Goal: Transaction & Acquisition: Obtain resource

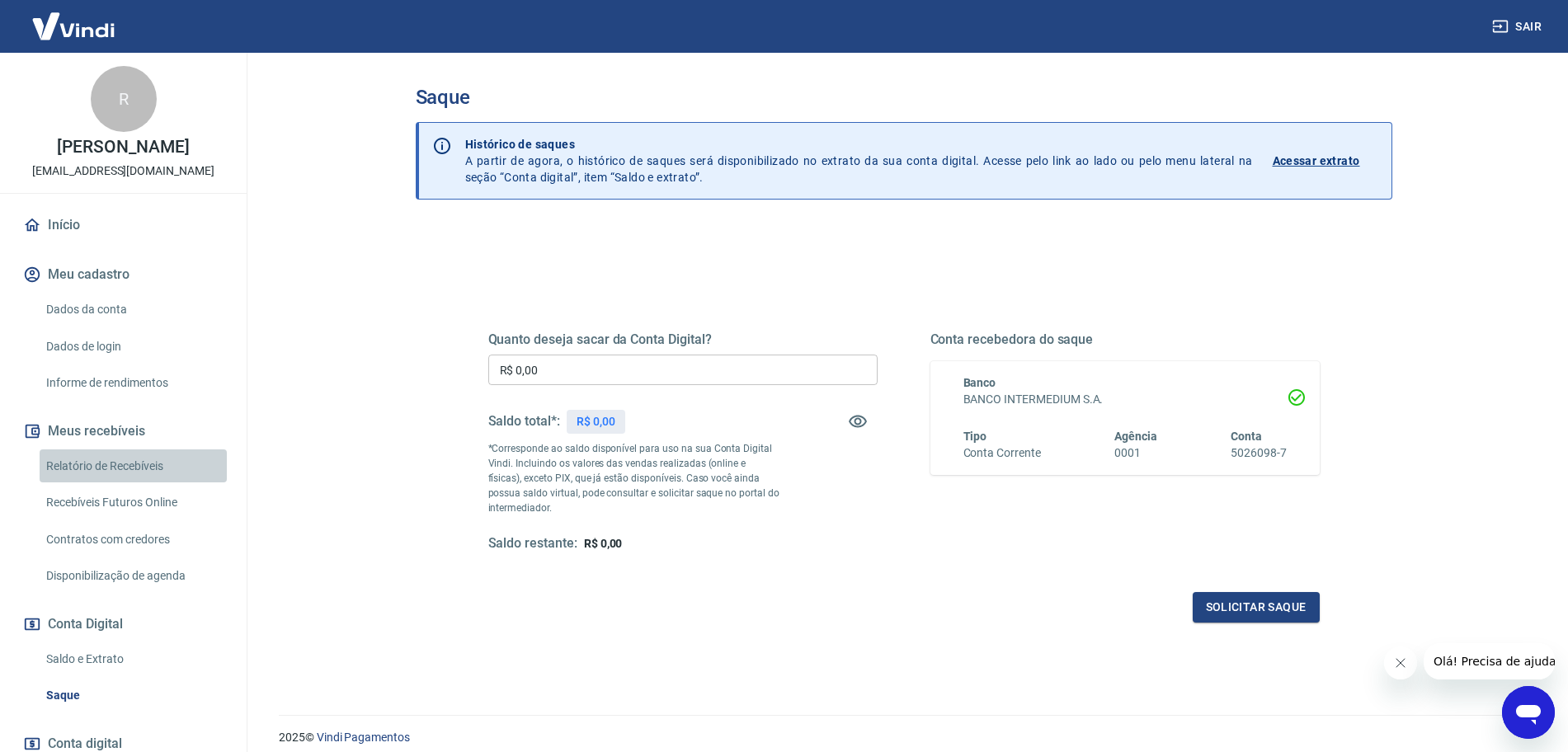
click at [144, 462] on link "Relatório de Recebíveis" at bounding box center [133, 467] width 187 height 34
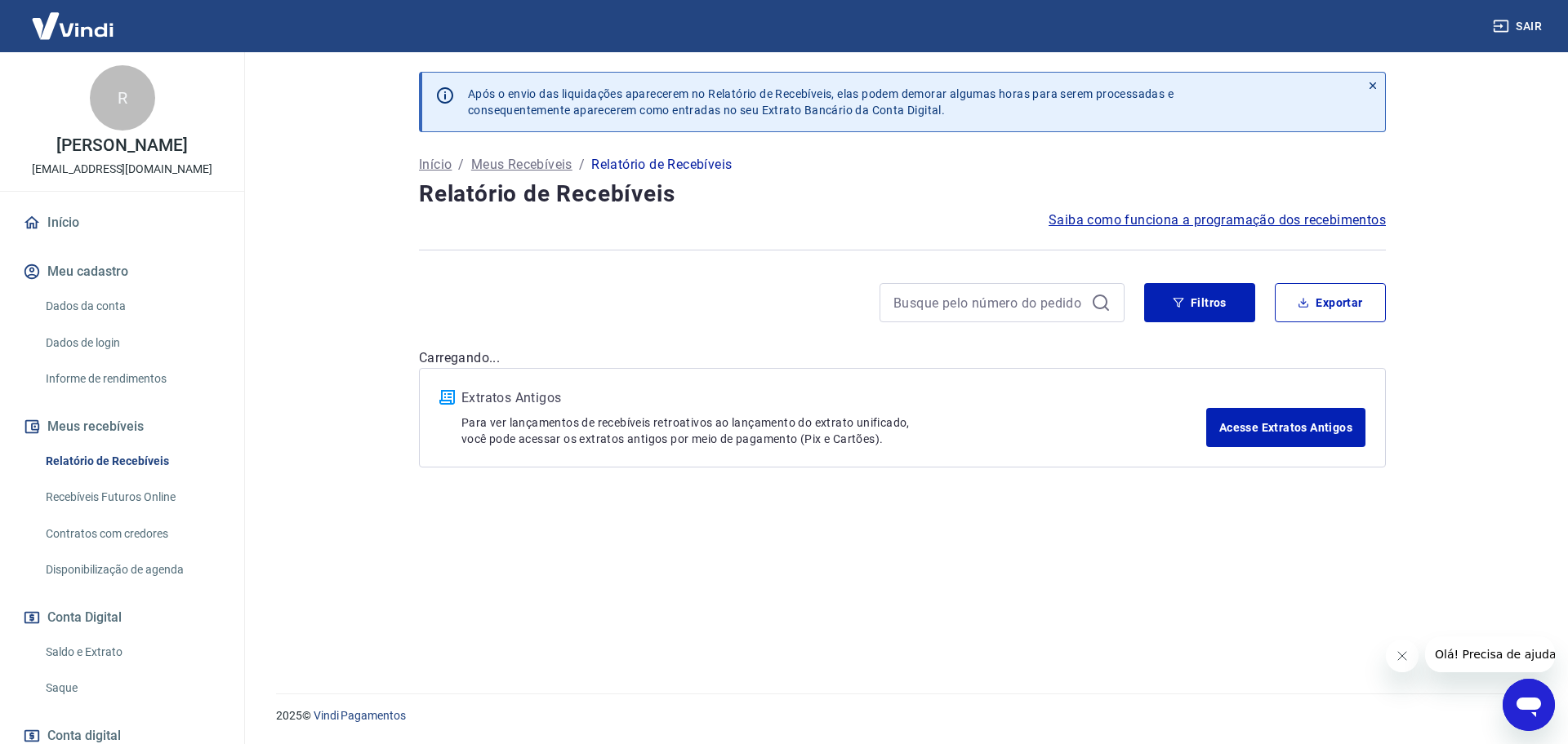
click at [96, 648] on link "Saldo e Extrato" at bounding box center [131, 653] width 185 height 33
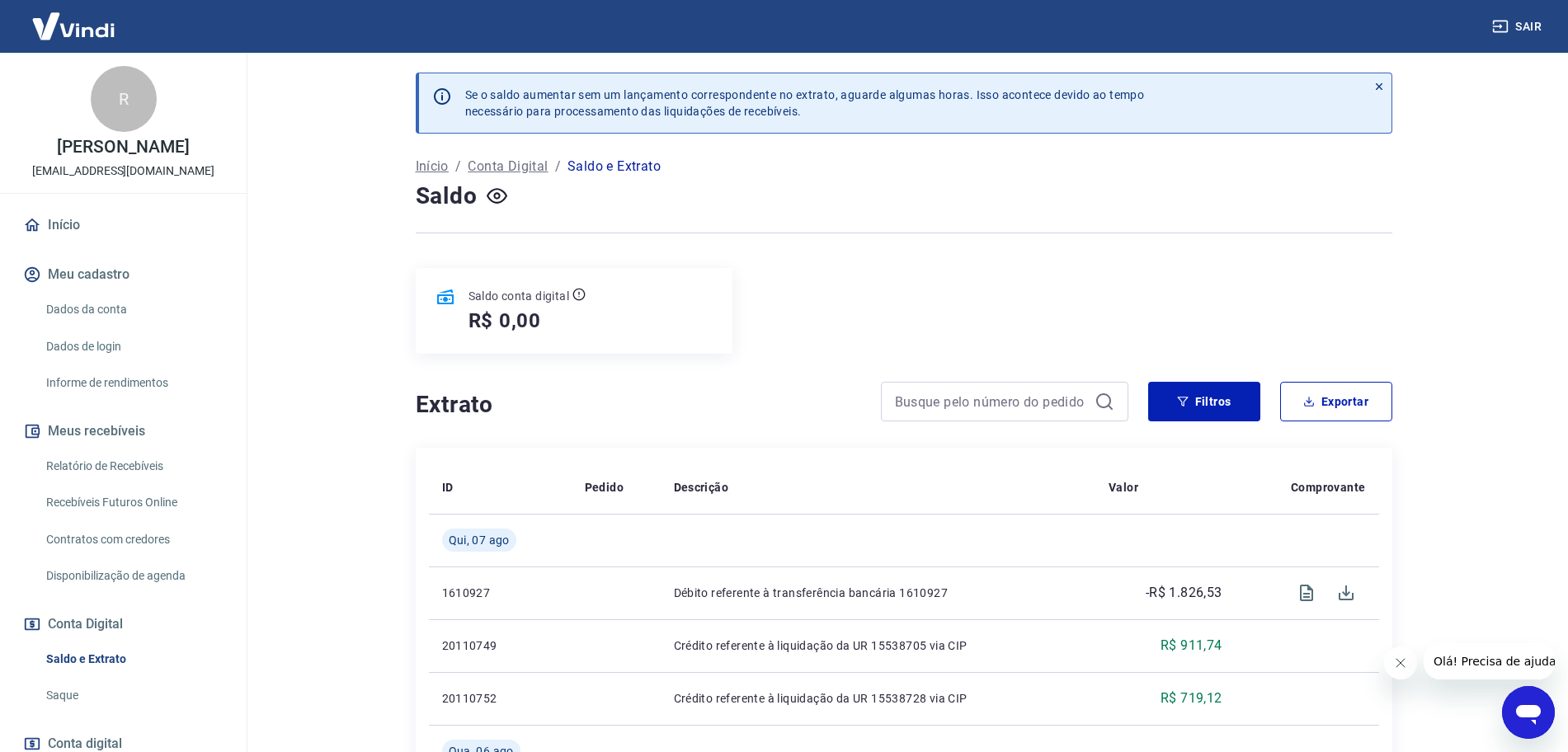
click at [1182, 397] on icon "button" at bounding box center [1182, 402] width 11 height 10
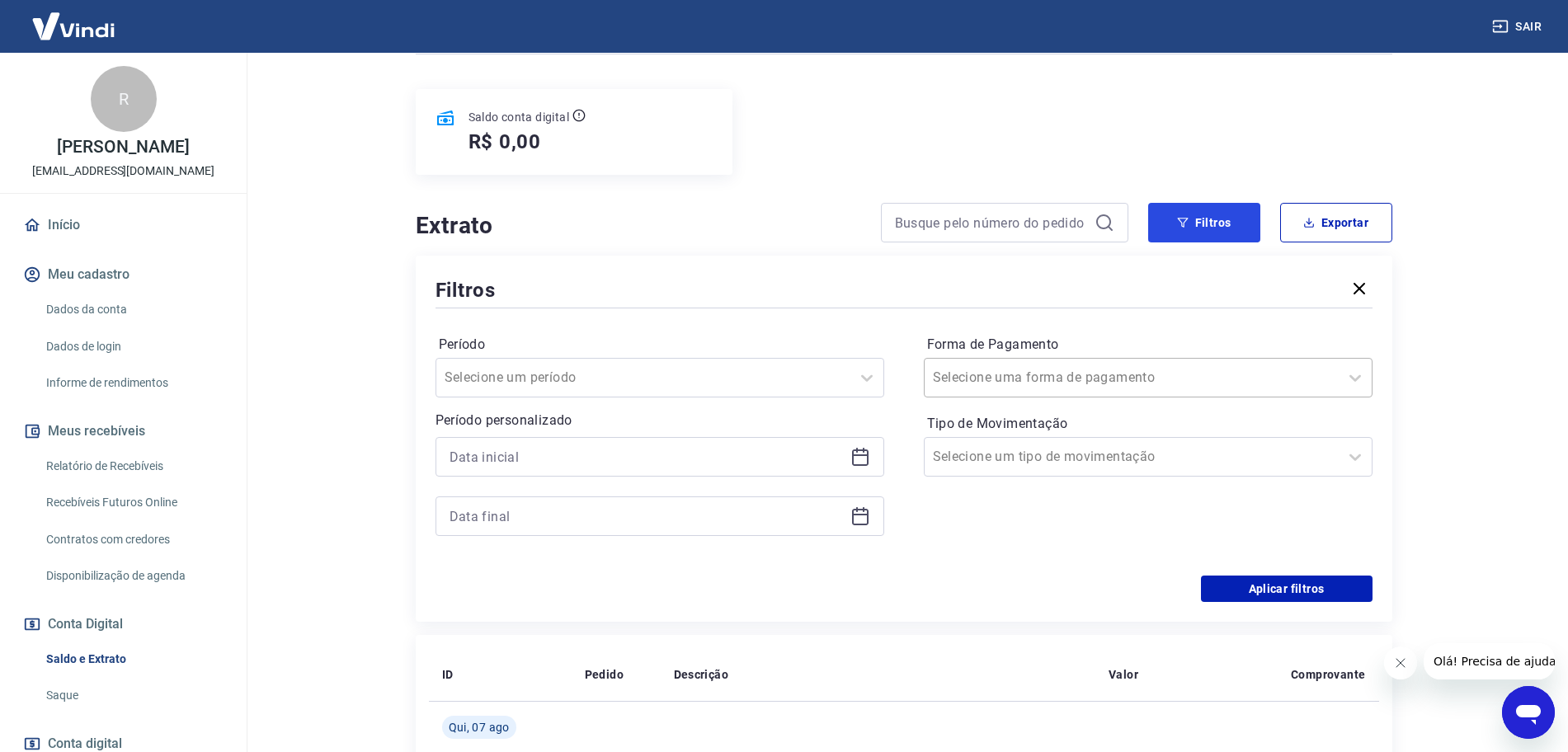
scroll to position [206, 0]
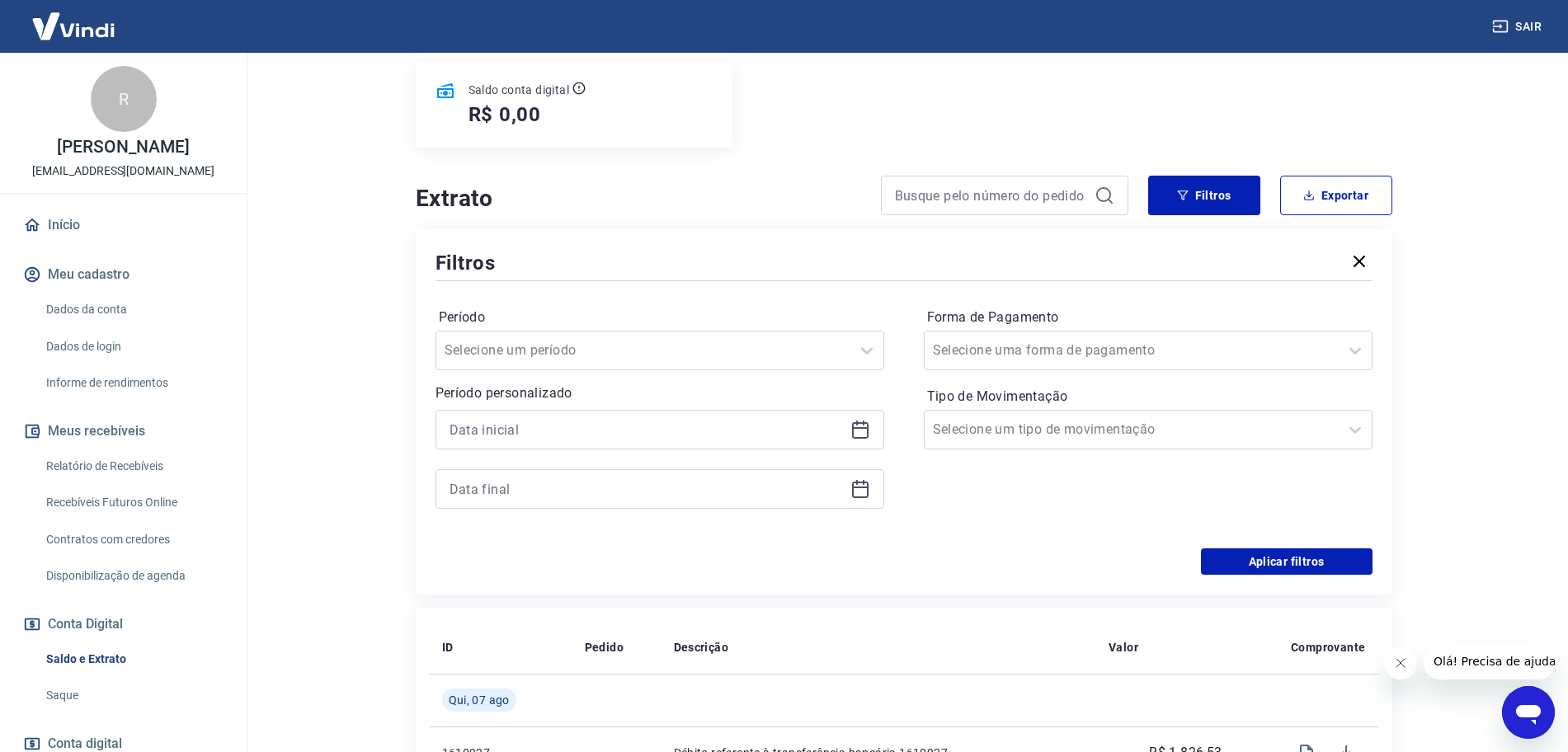
click at [868, 427] on icon at bounding box center [861, 430] width 20 height 20
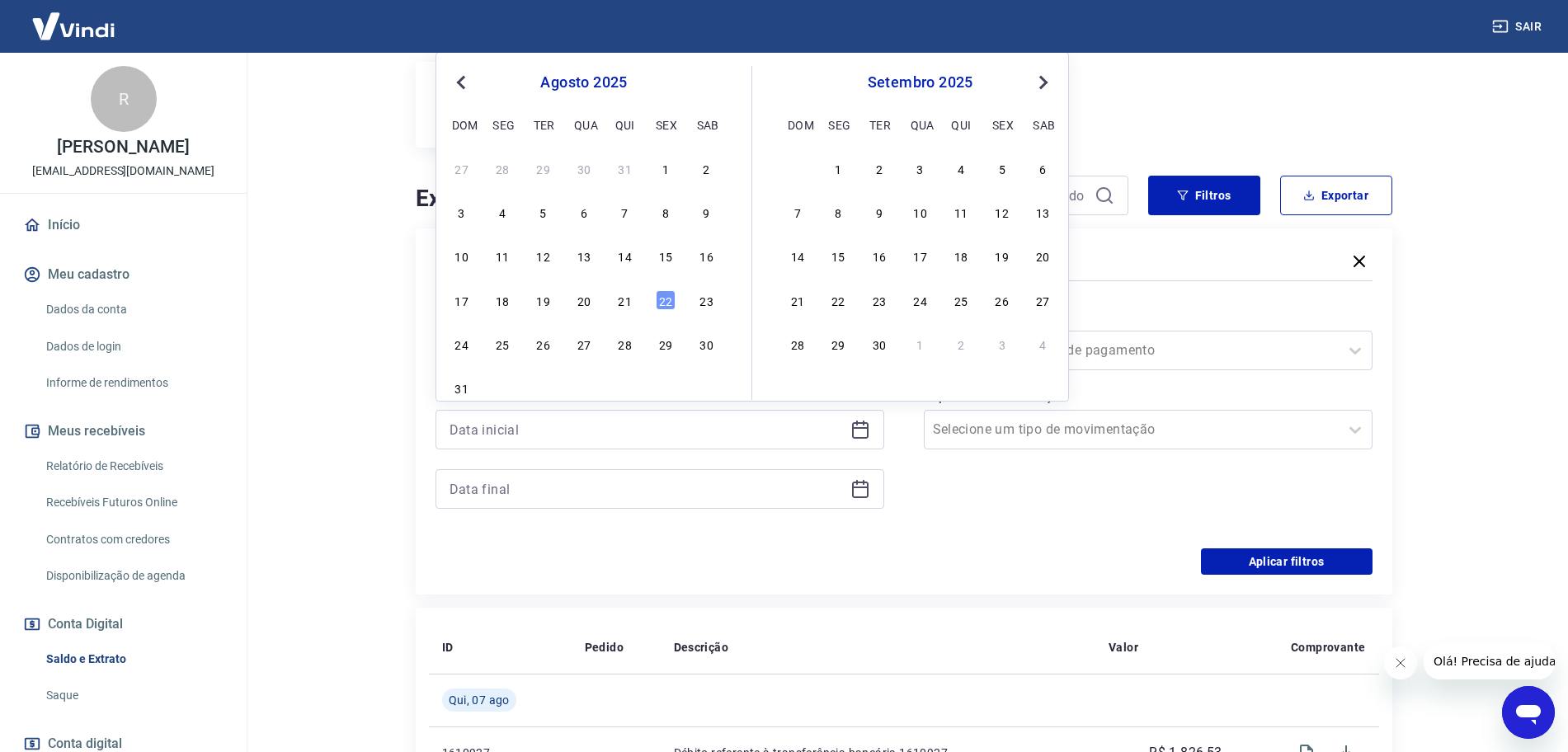
click at [456, 87] on button "Previous Month" at bounding box center [462, 82] width 20 height 20
click at [546, 169] on div "1" at bounding box center [544, 168] width 20 height 20
type input "[DATE]"
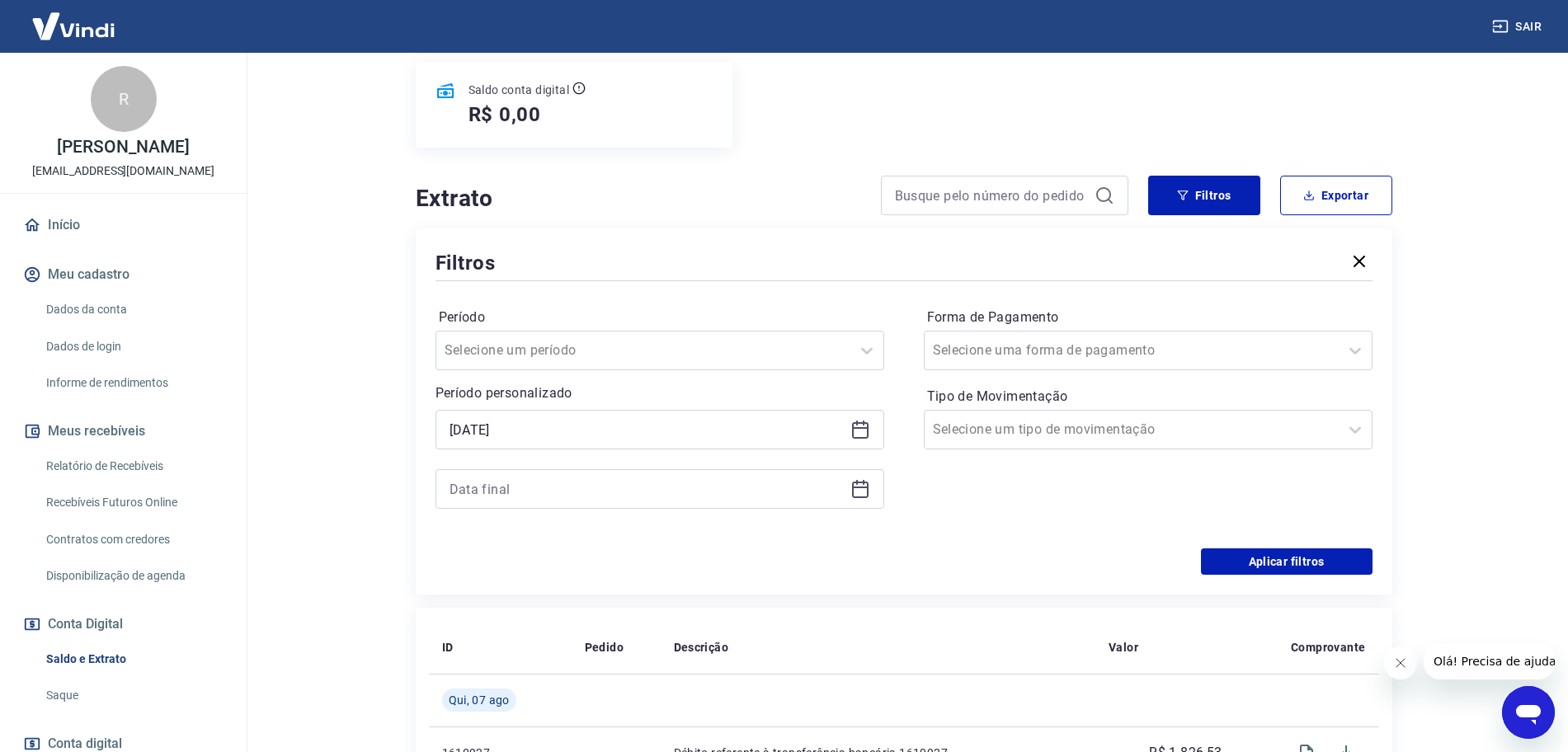
click at [856, 490] on icon at bounding box center [861, 489] width 20 height 20
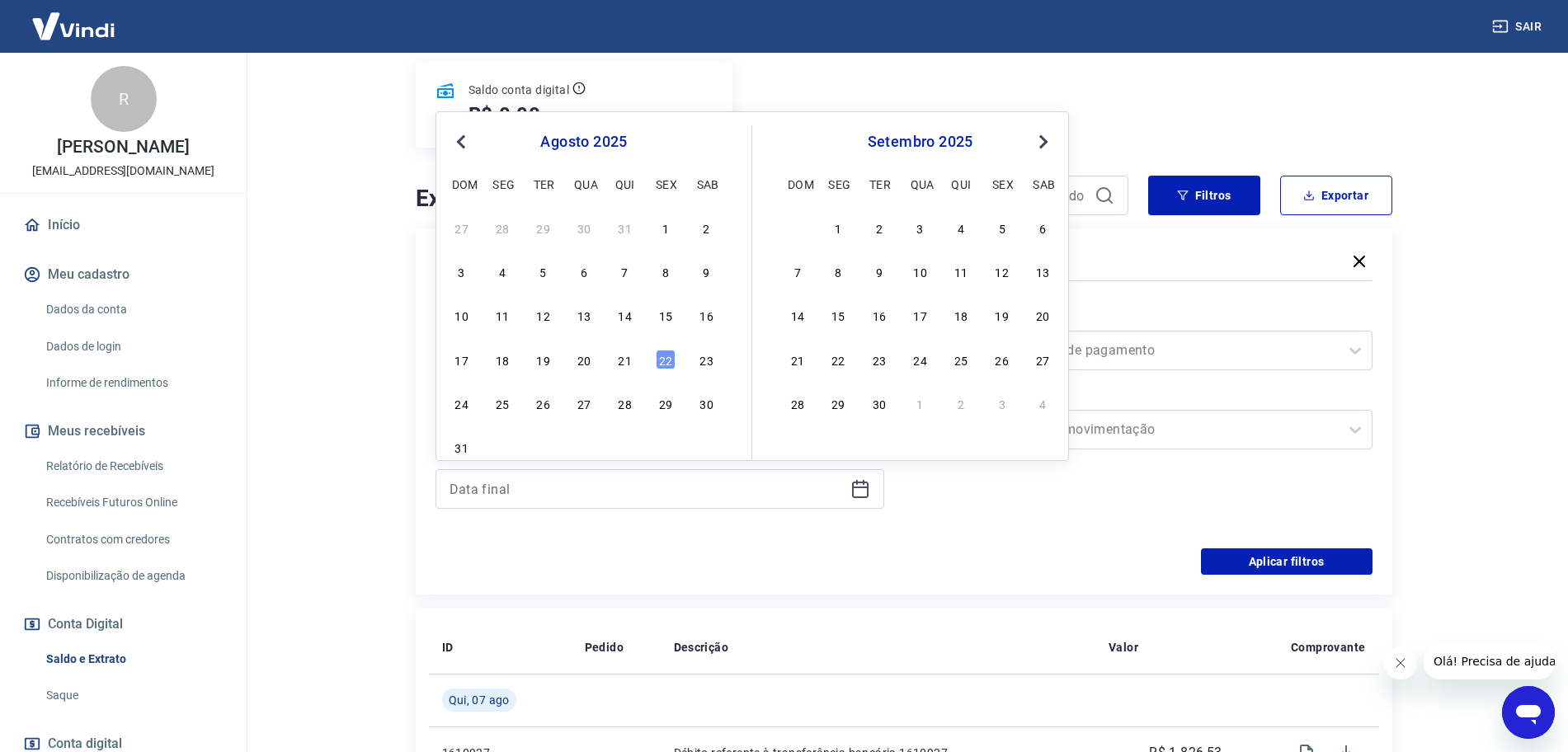
click at [471, 146] on div "agosto 2025" at bounding box center [583, 142] width 268 height 20
click at [463, 138] on span "Previous Month" at bounding box center [463, 141] width 0 height 19
click at [633, 399] on div "31" at bounding box center [625, 403] width 20 height 20
type input "[DATE]"
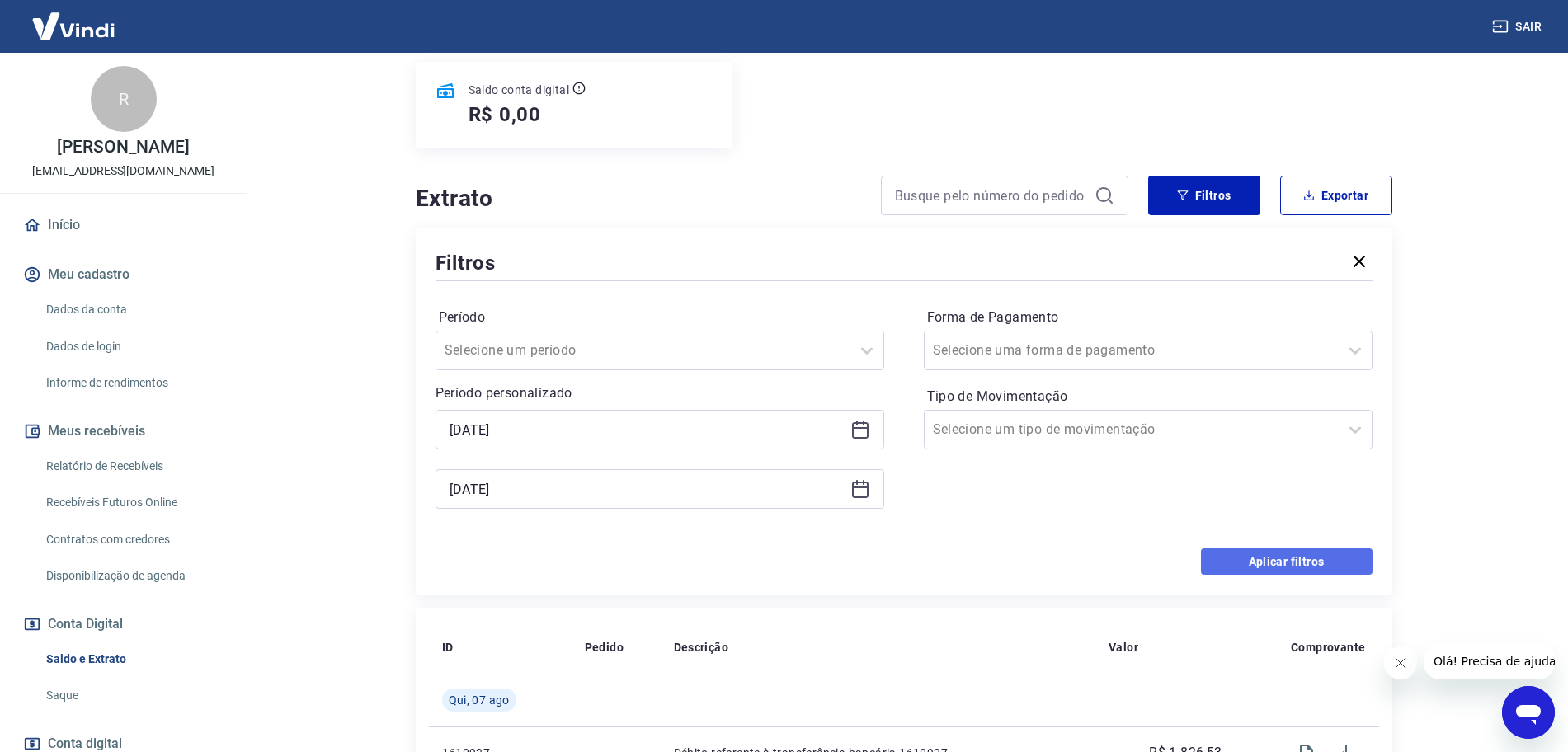
click at [1314, 557] on button "Aplicar filtros" at bounding box center [1286, 562] width 171 height 27
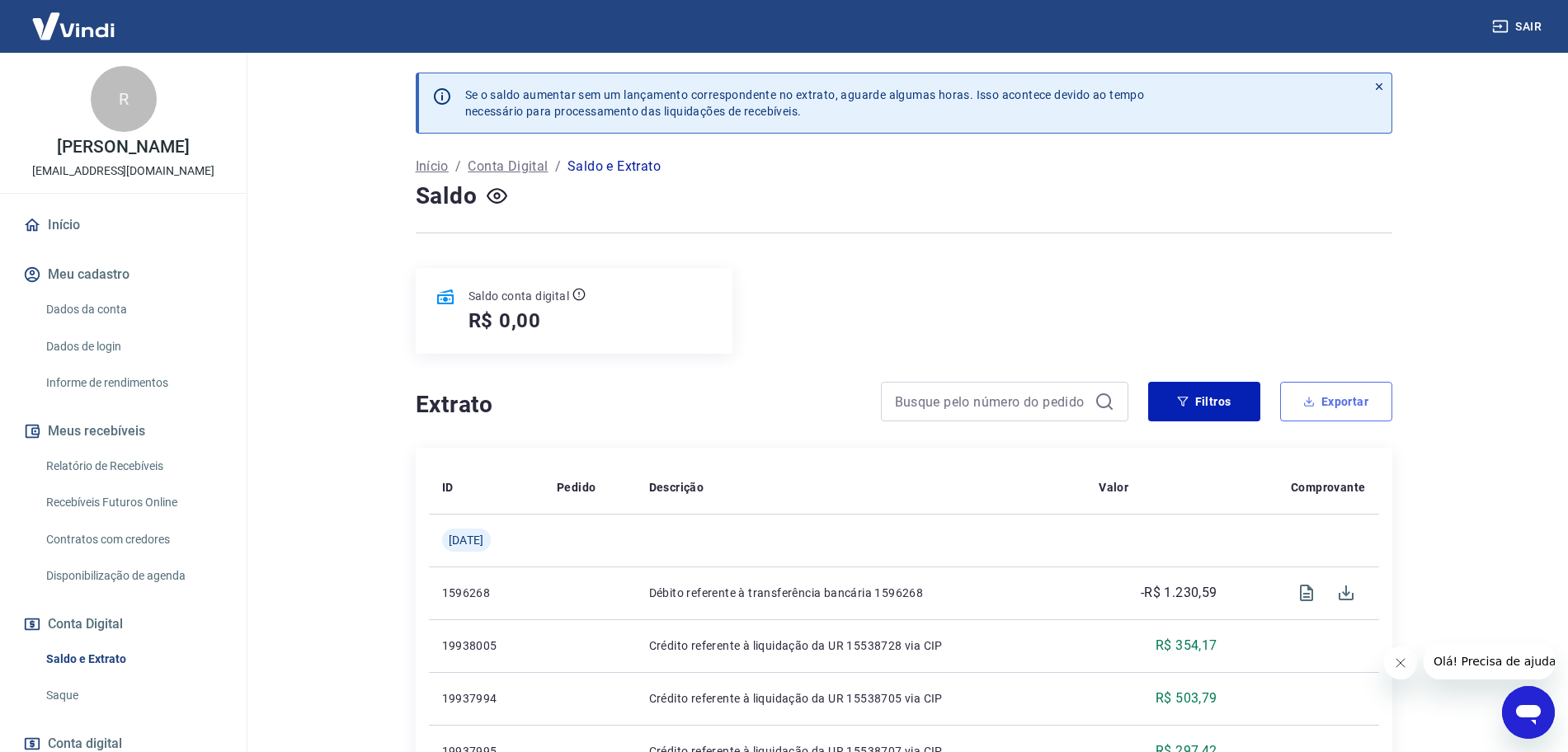
click at [1344, 398] on button "Exportar" at bounding box center [1335, 402] width 112 height 40
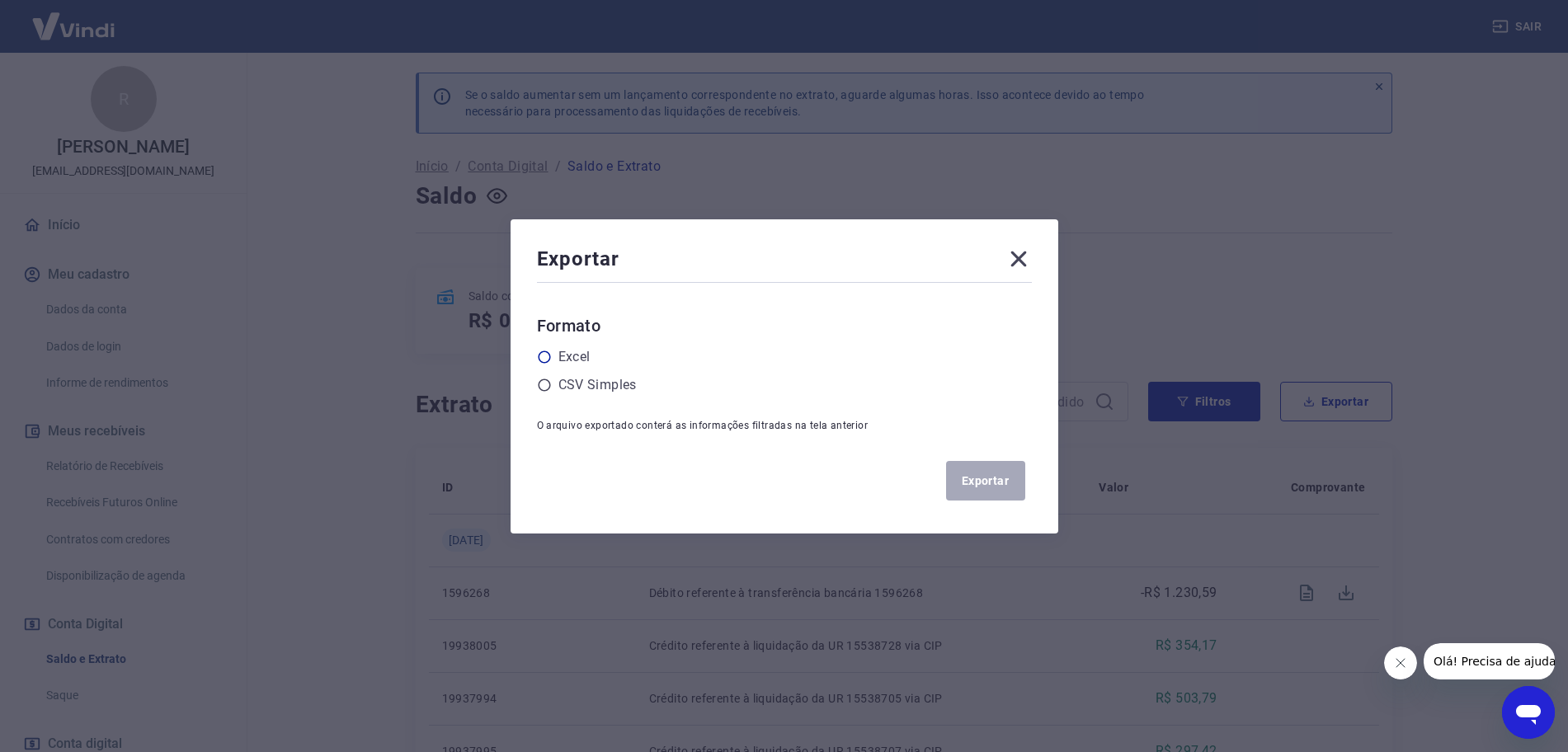
click at [550, 354] on icon at bounding box center [544, 357] width 12 height 12
click at [0, 0] on input "radio" at bounding box center [0, 0] width 0 height 0
click at [993, 480] on button "Exportar" at bounding box center [986, 482] width 79 height 40
